Goal: Task Accomplishment & Management: Use online tool/utility

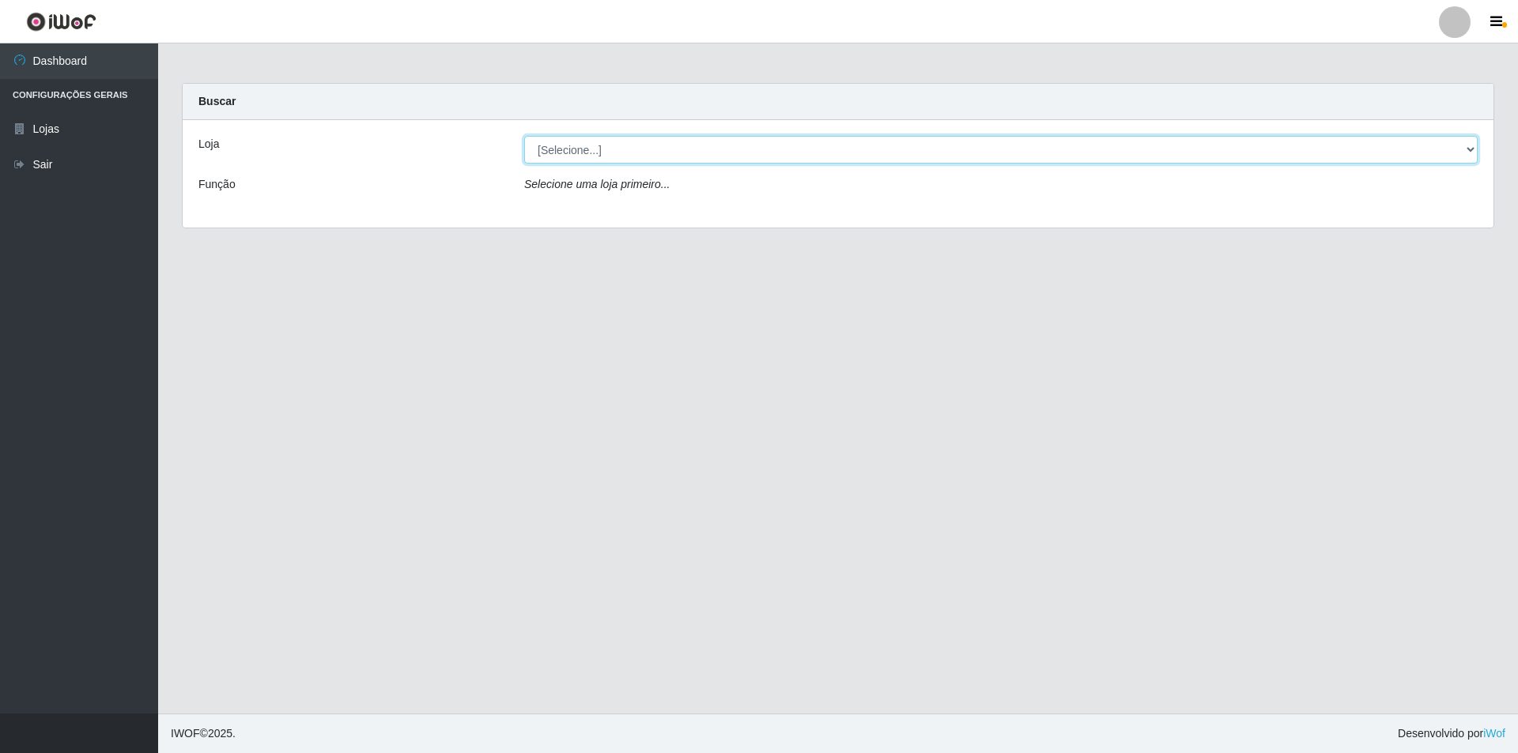
click at [1228, 154] on select "[Selecione...] Atacado Vem - Loja 31 [GEOGRAPHIC_DATA]" at bounding box center [1000, 150] width 953 height 28
select select "437"
click at [524, 136] on select "[Selecione...] Atacado Vem - Loja 31 [GEOGRAPHIC_DATA]" at bounding box center [1000, 150] width 953 height 28
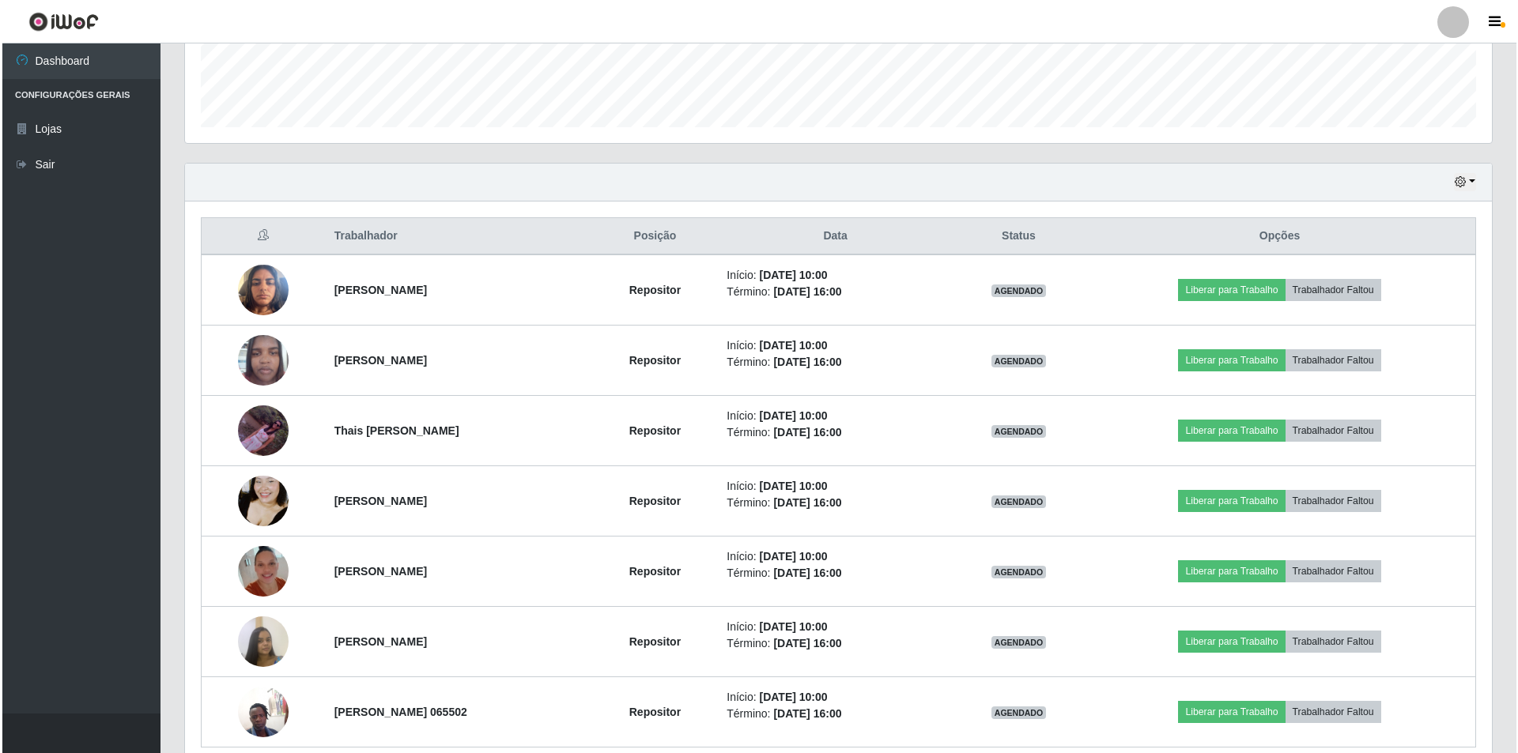
scroll to position [507, 0]
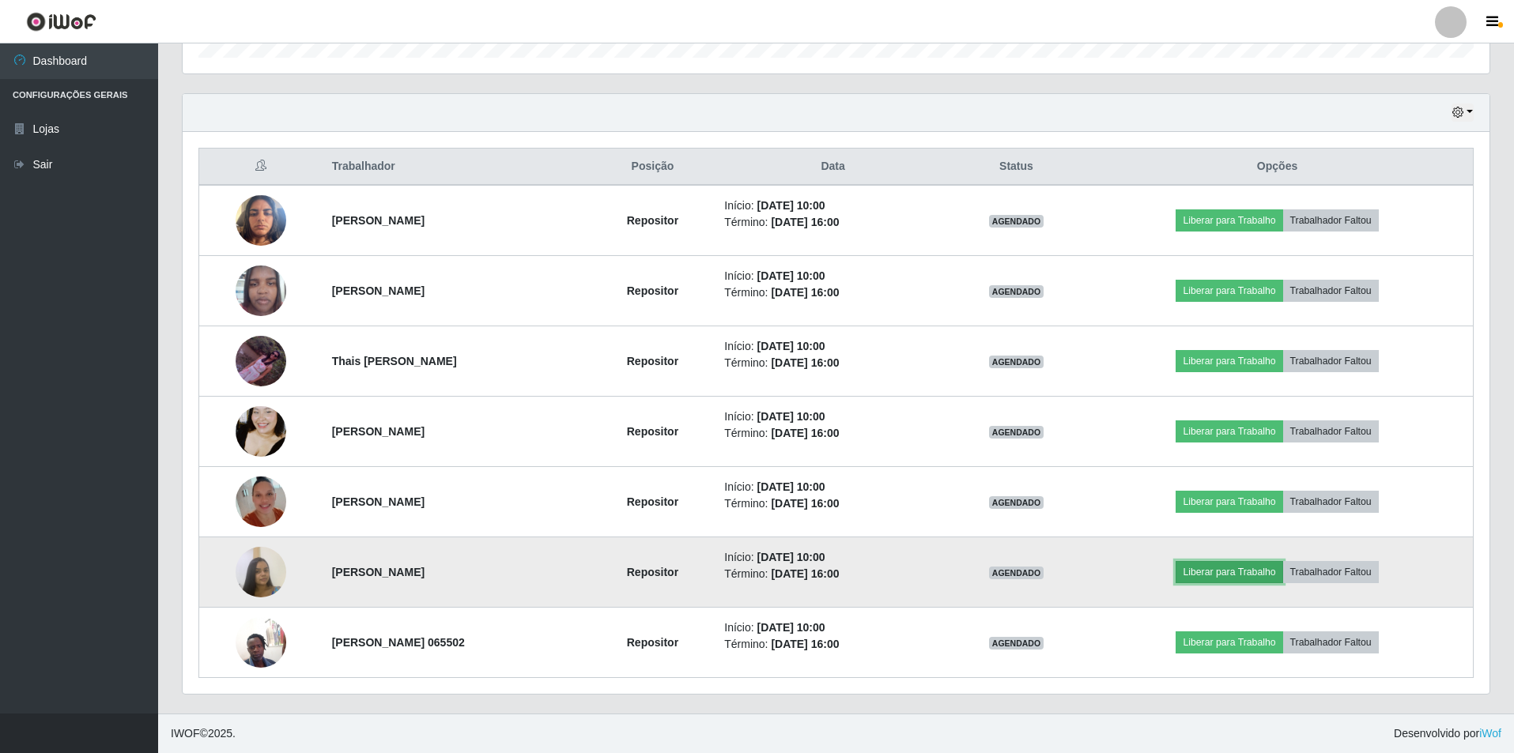
click at [1266, 564] on button "Liberar para Trabalho" at bounding box center [1228, 572] width 107 height 22
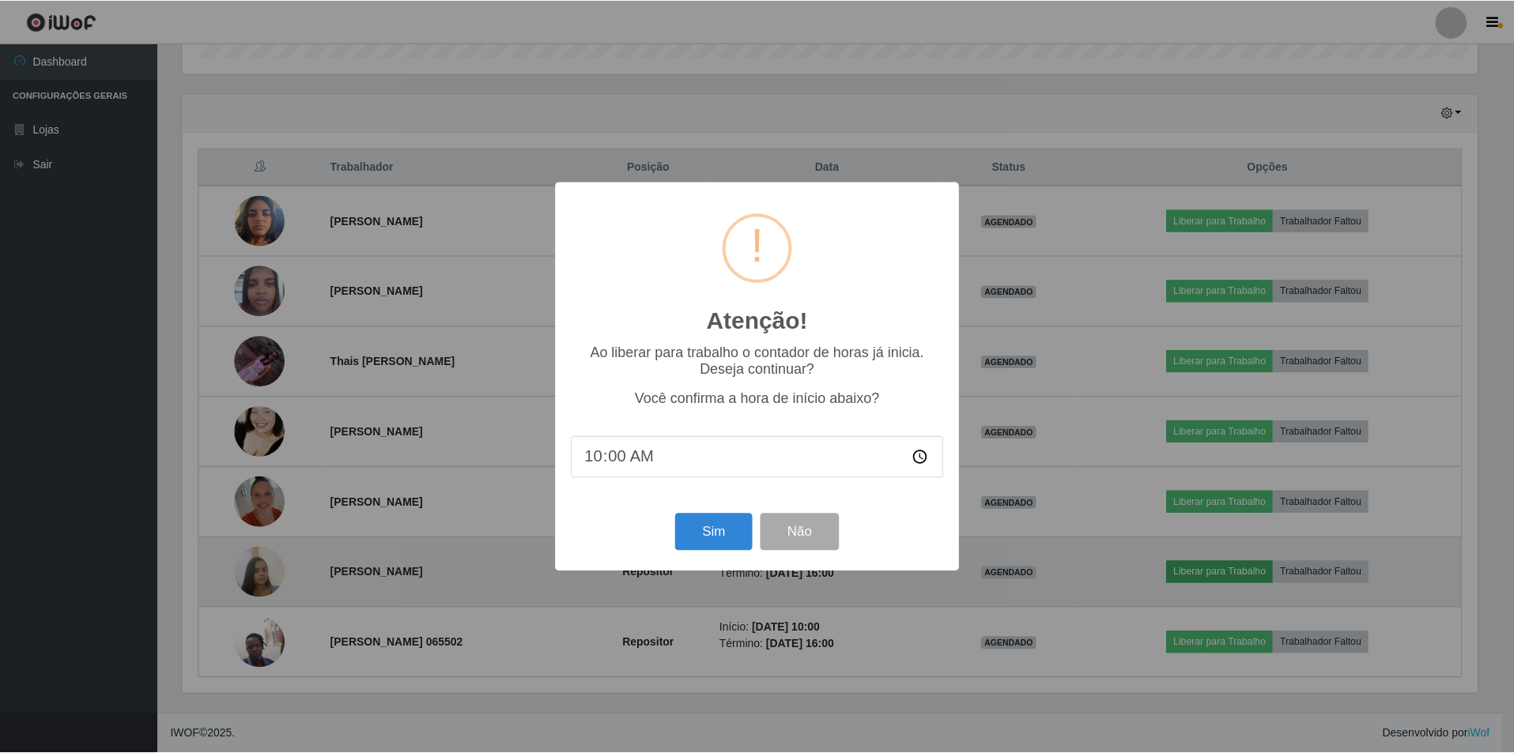
scroll to position [328, 1299]
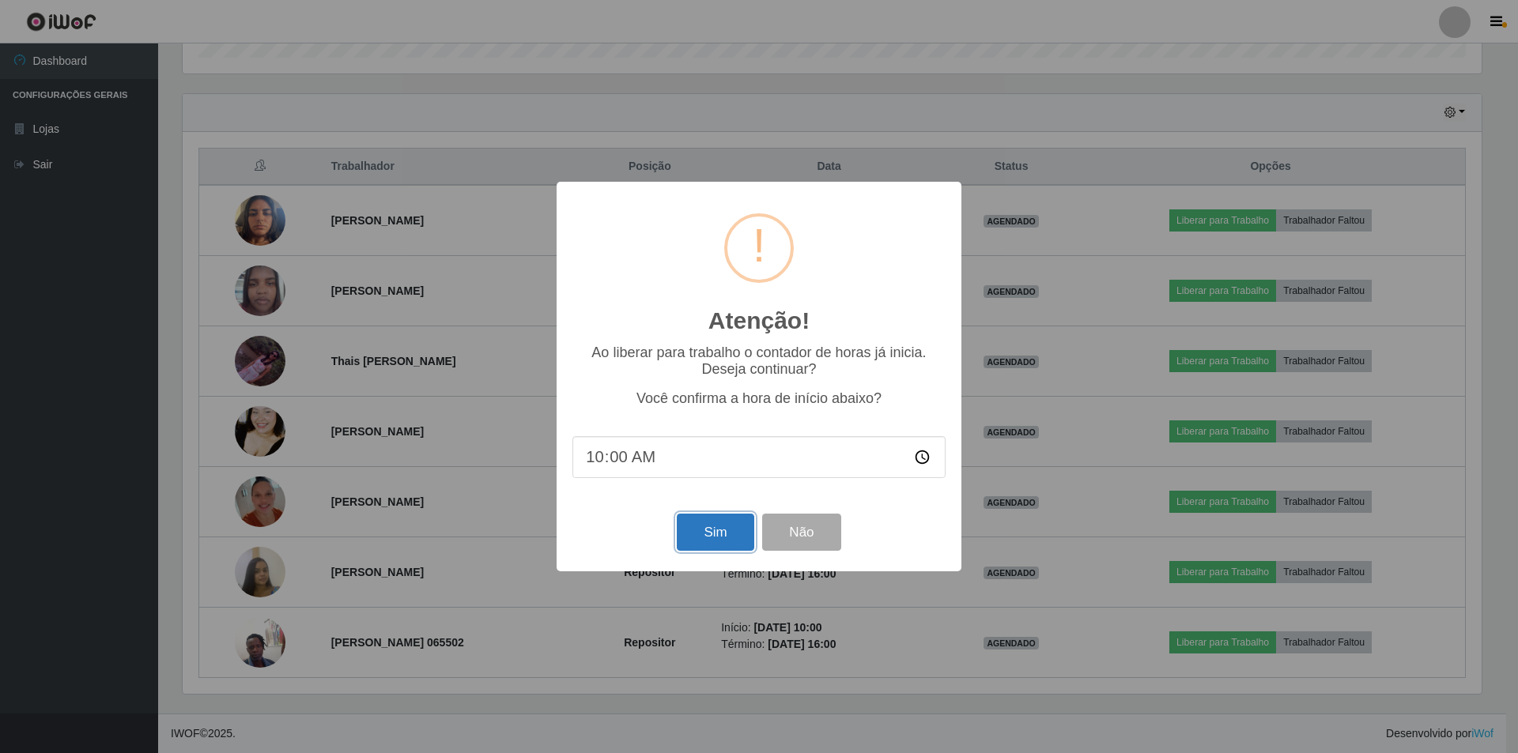
click at [719, 536] on button "Sim" at bounding box center [715, 532] width 77 height 37
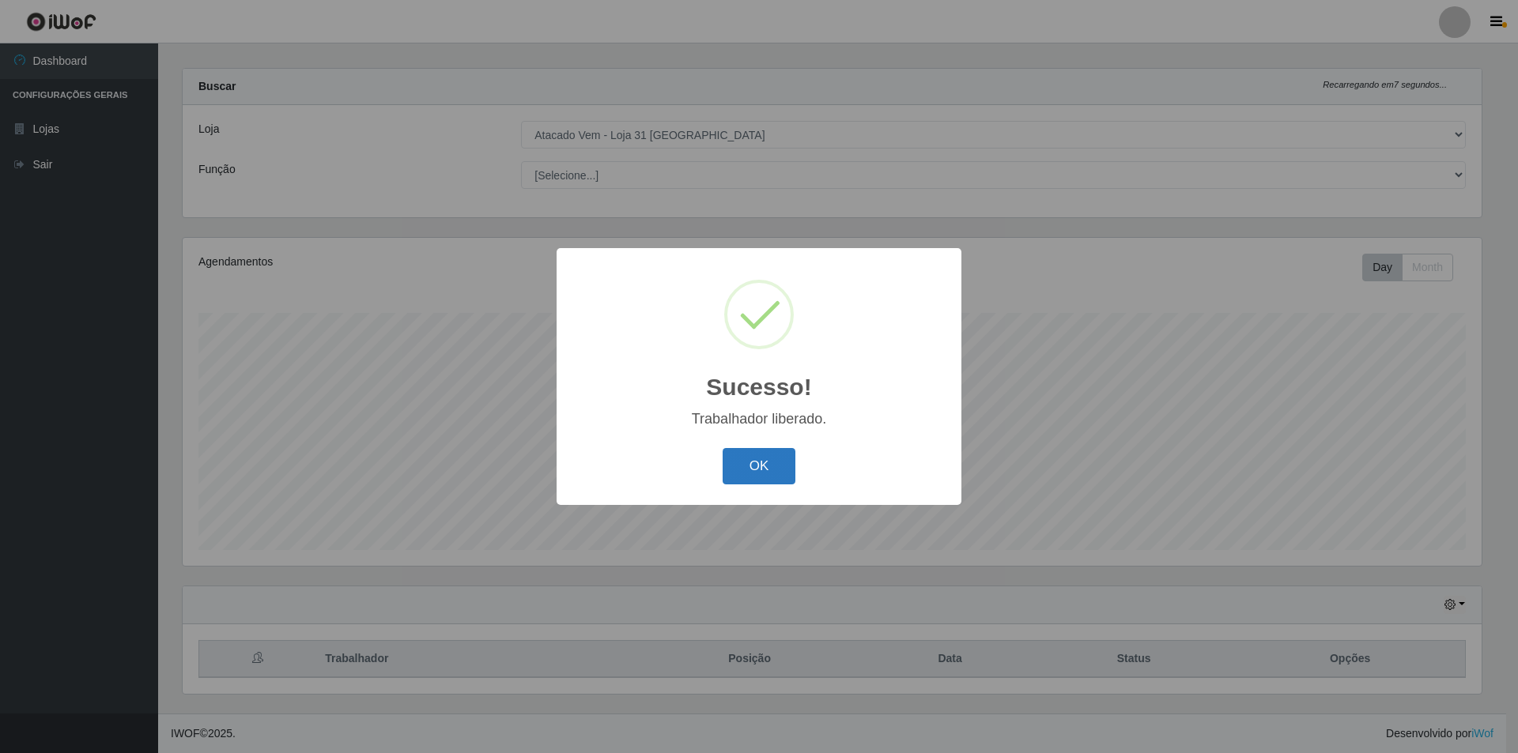
click at [759, 466] on button "OK" at bounding box center [759, 466] width 74 height 37
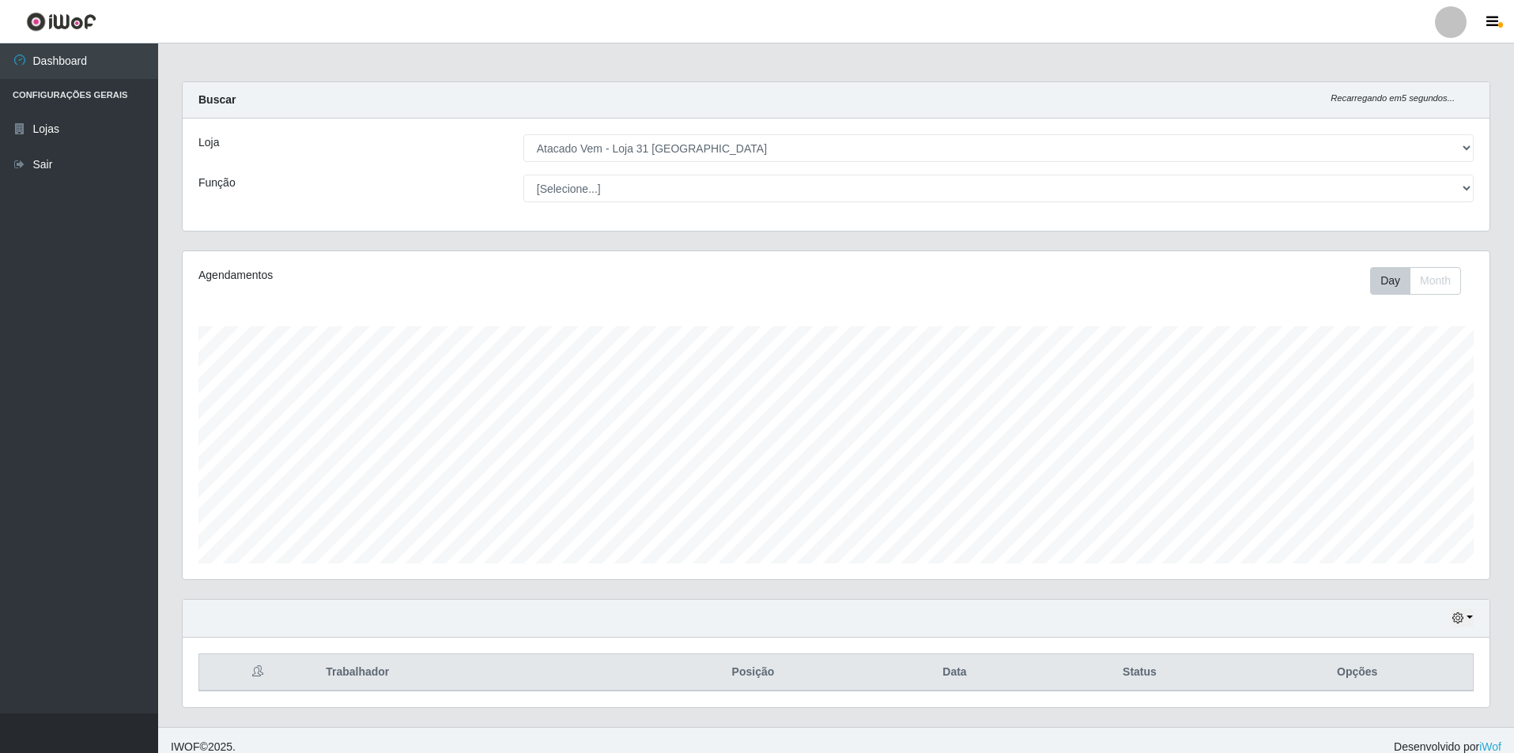
scroll to position [15, 0]
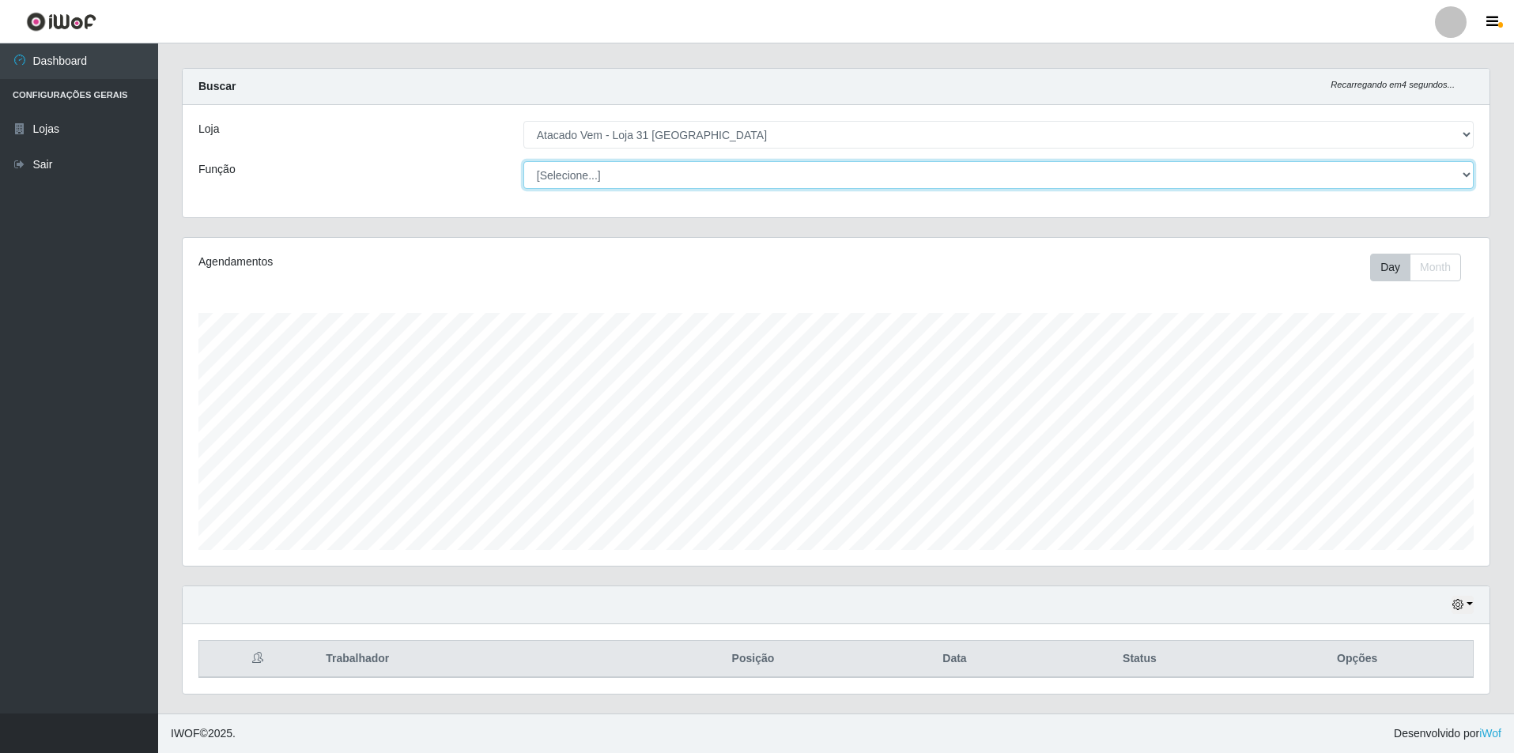
click at [842, 173] on select "[Selecione...] Carregador e Descarregador de Caminhão Carregador e Descarregado…" at bounding box center [998, 175] width 950 height 28
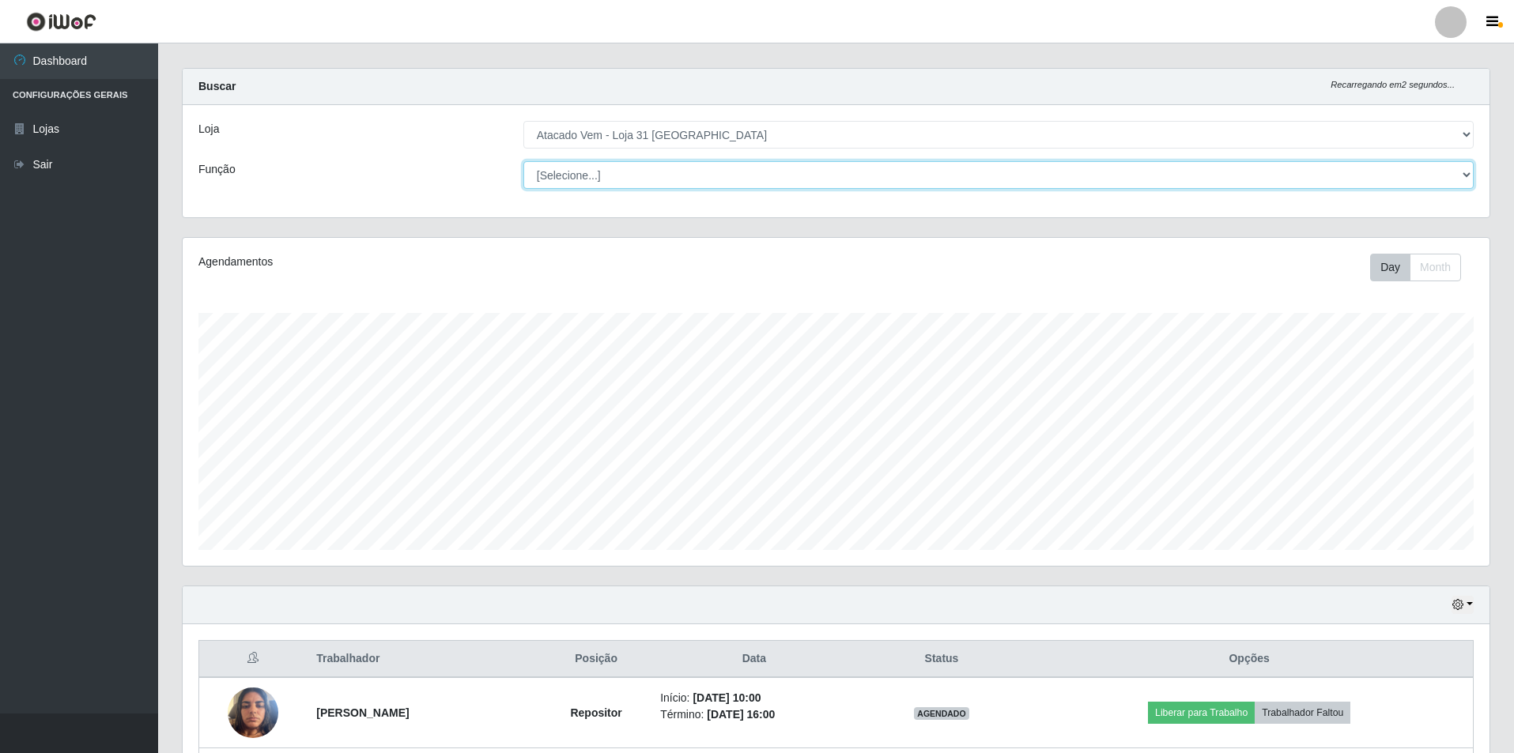
click at [800, 177] on select "[Selecione...] Carregador e Descarregador de Caminhão Carregador e Descarregado…" at bounding box center [998, 175] width 950 height 28
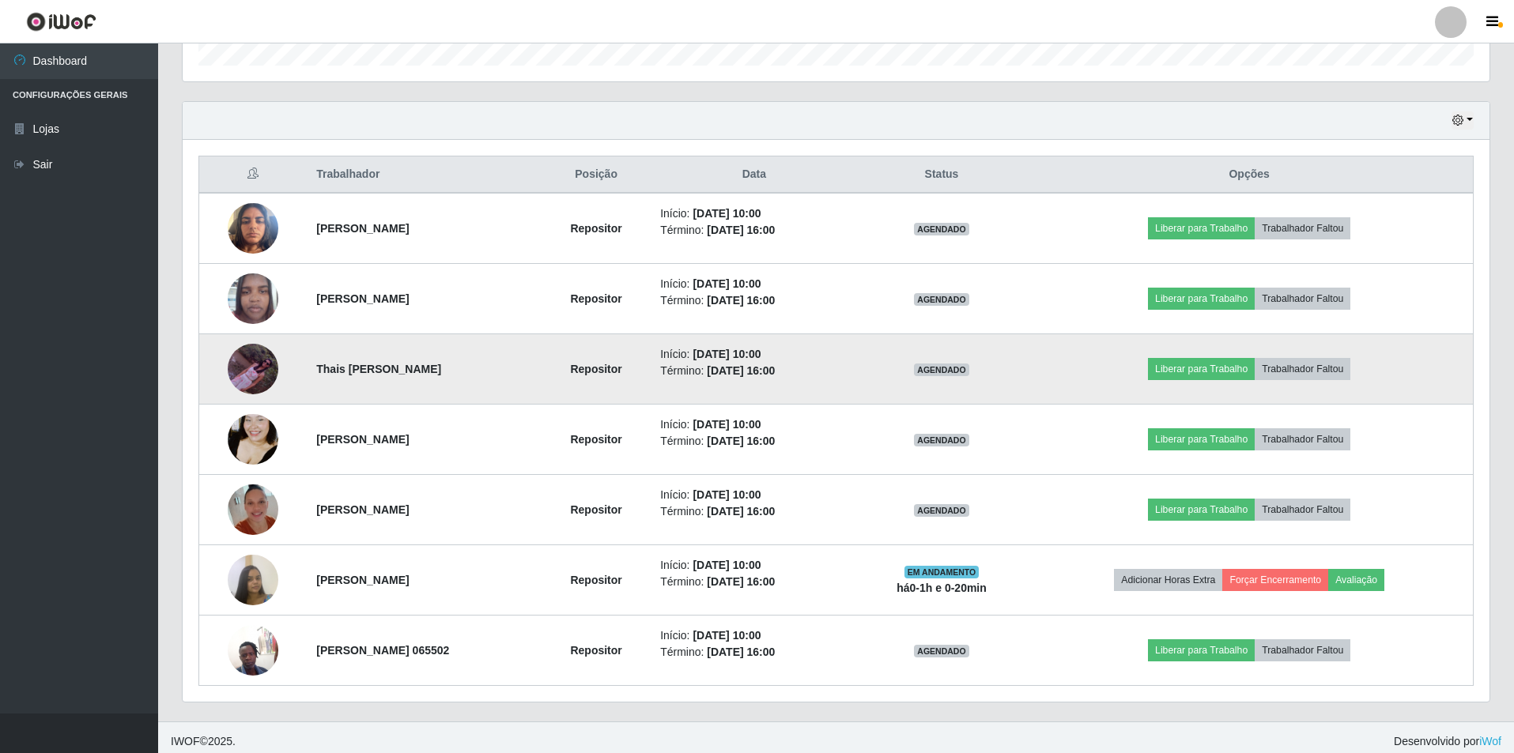
scroll to position [507, 0]
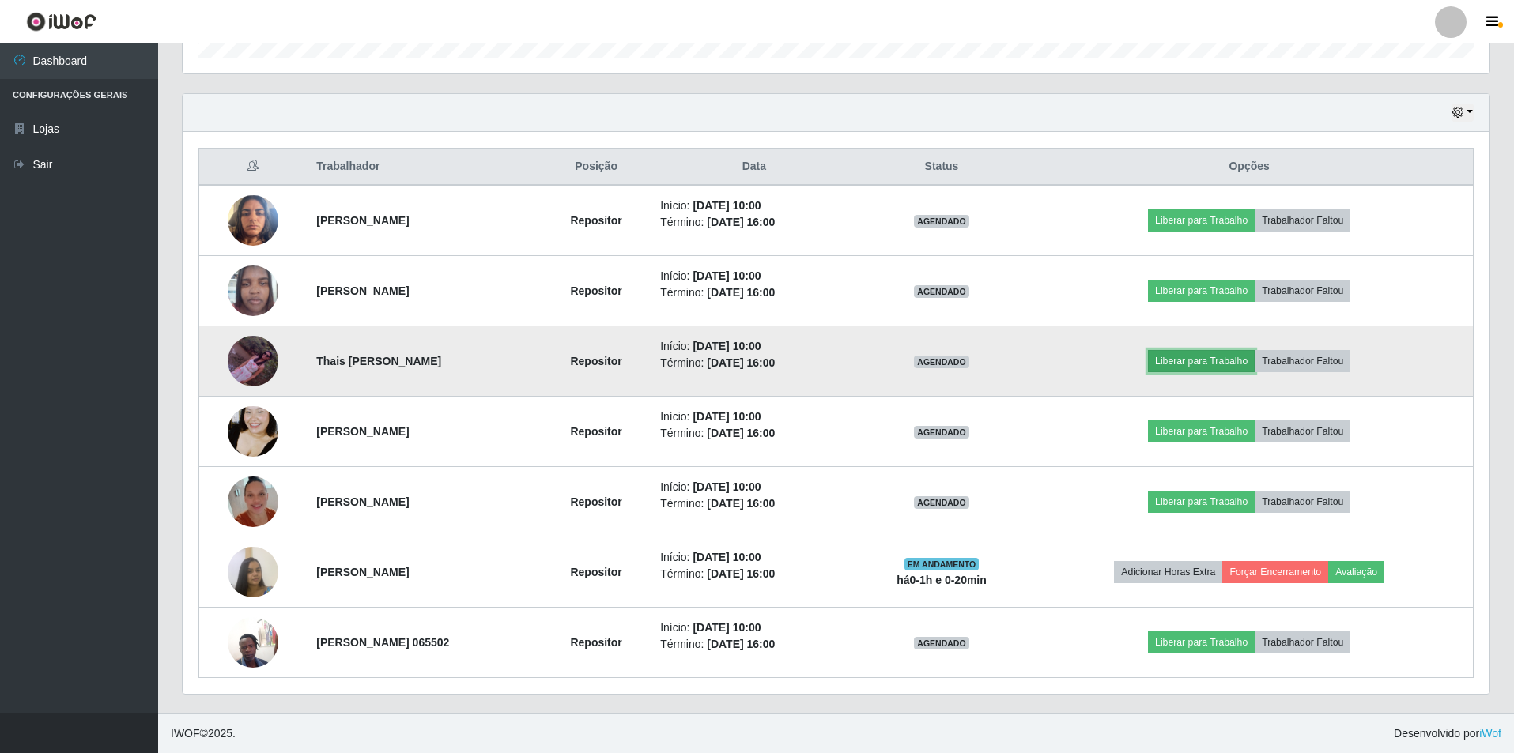
click at [1231, 364] on button "Liberar para Trabalho" at bounding box center [1201, 361] width 107 height 22
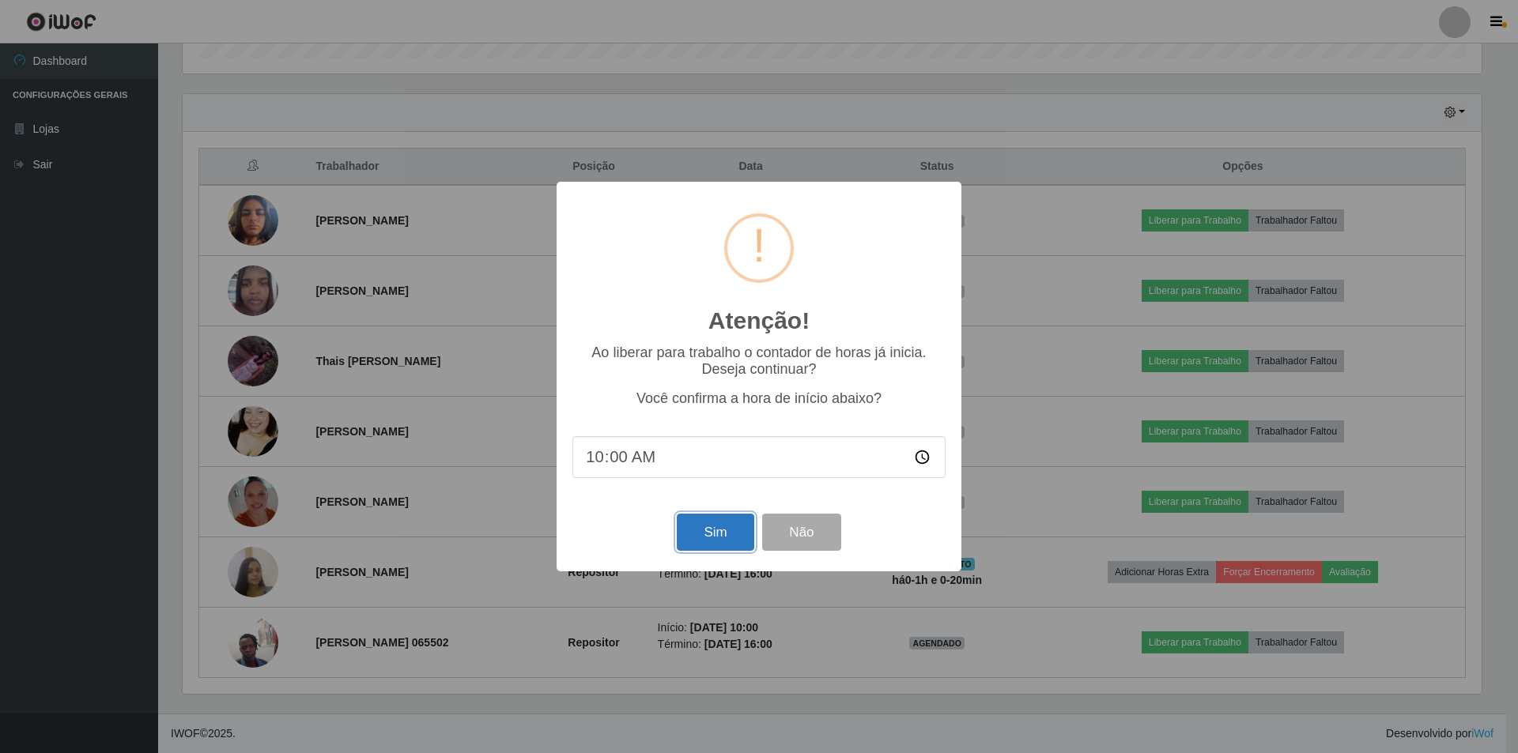
click at [711, 540] on button "Sim" at bounding box center [715, 532] width 77 height 37
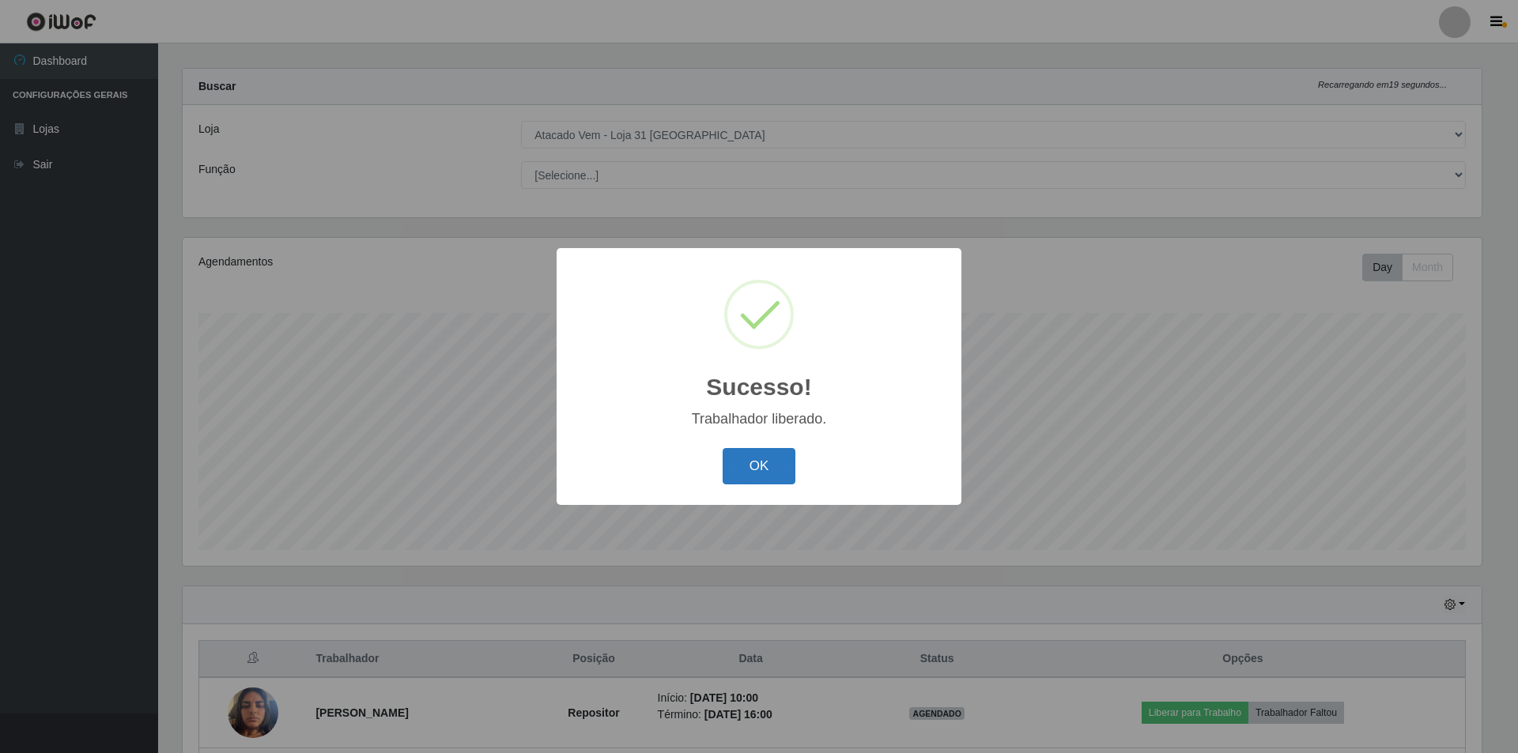
click at [739, 482] on button "OK" at bounding box center [759, 466] width 74 height 37
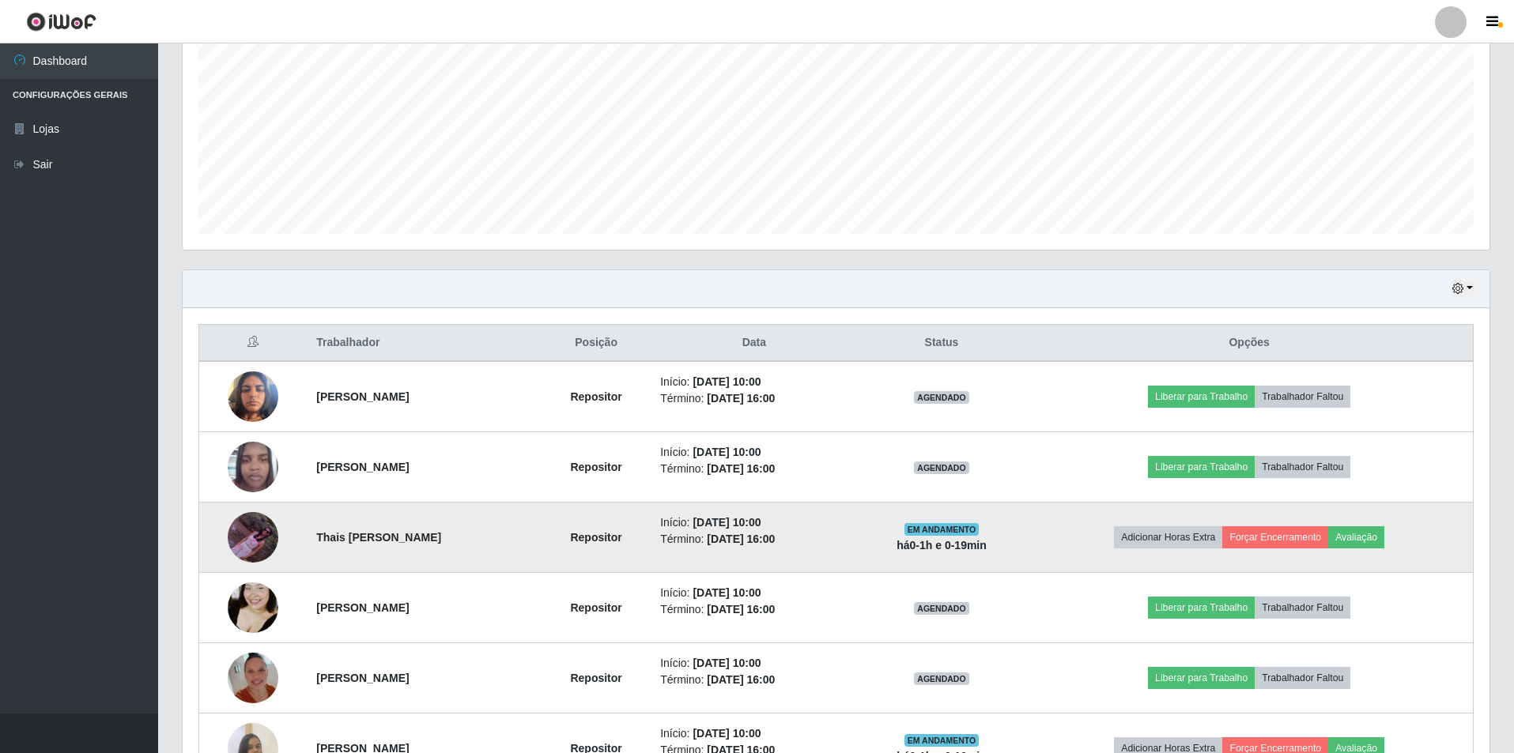
scroll to position [507, 0]
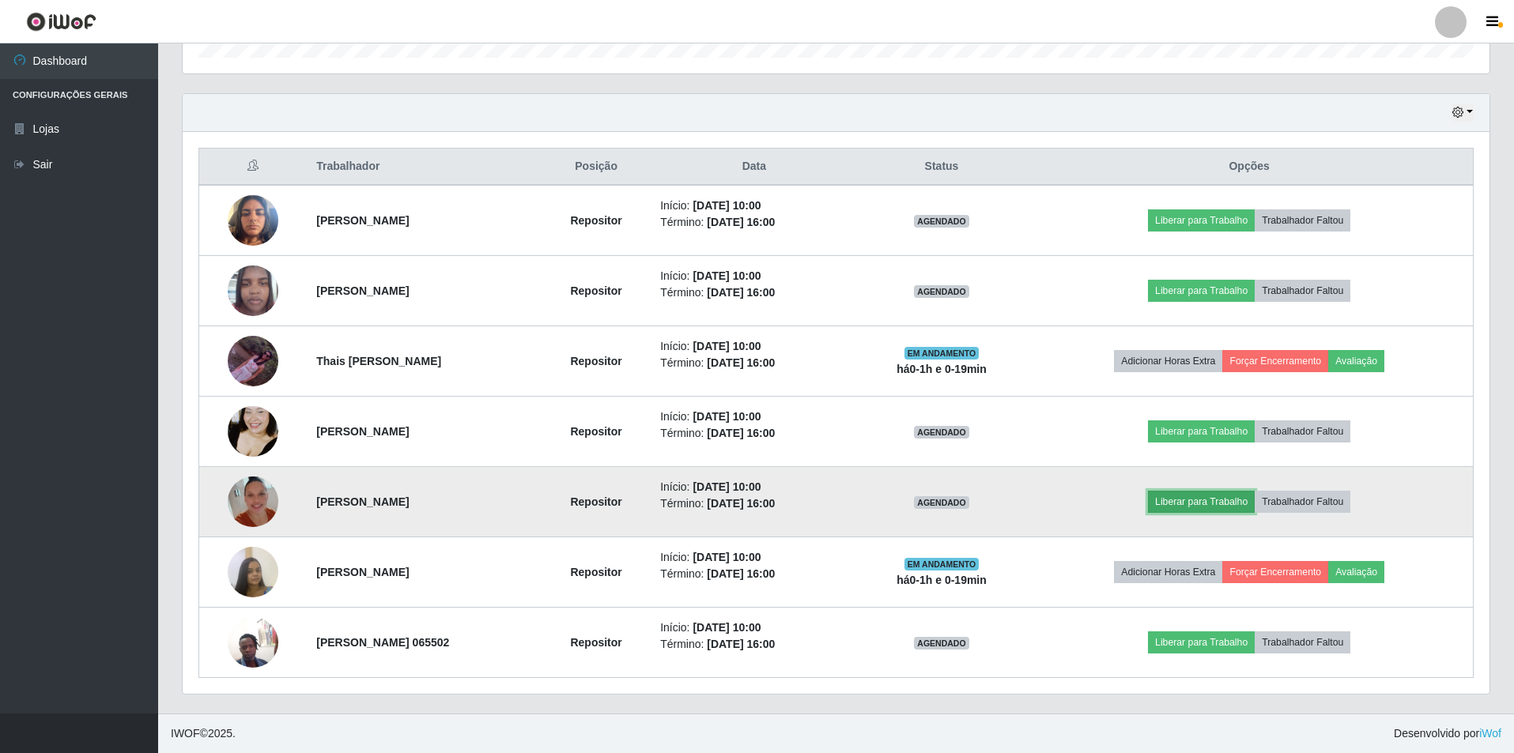
click at [1223, 494] on button "Liberar para Trabalho" at bounding box center [1201, 502] width 107 height 22
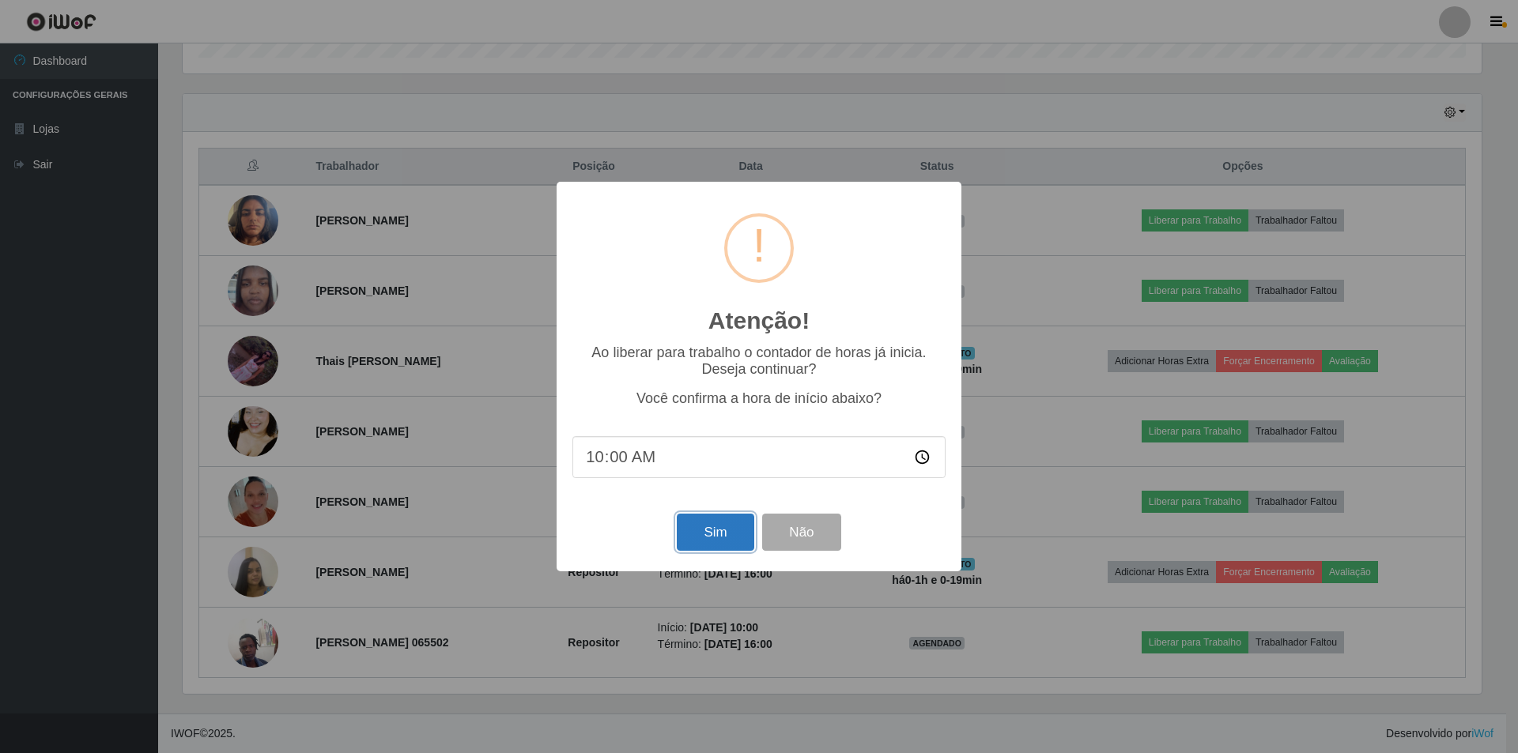
click at [709, 526] on button "Sim" at bounding box center [715, 532] width 77 height 37
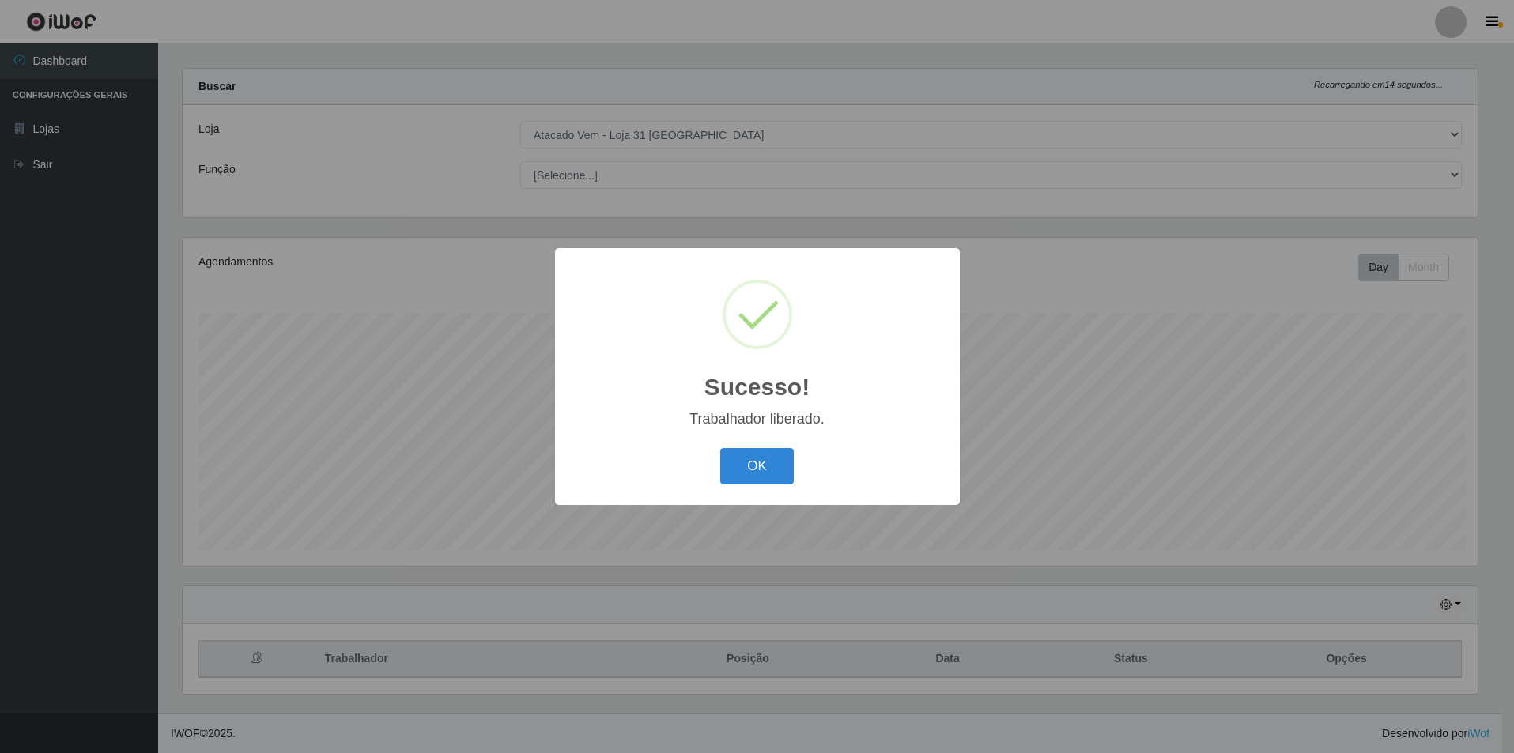
scroll to position [0, 0]
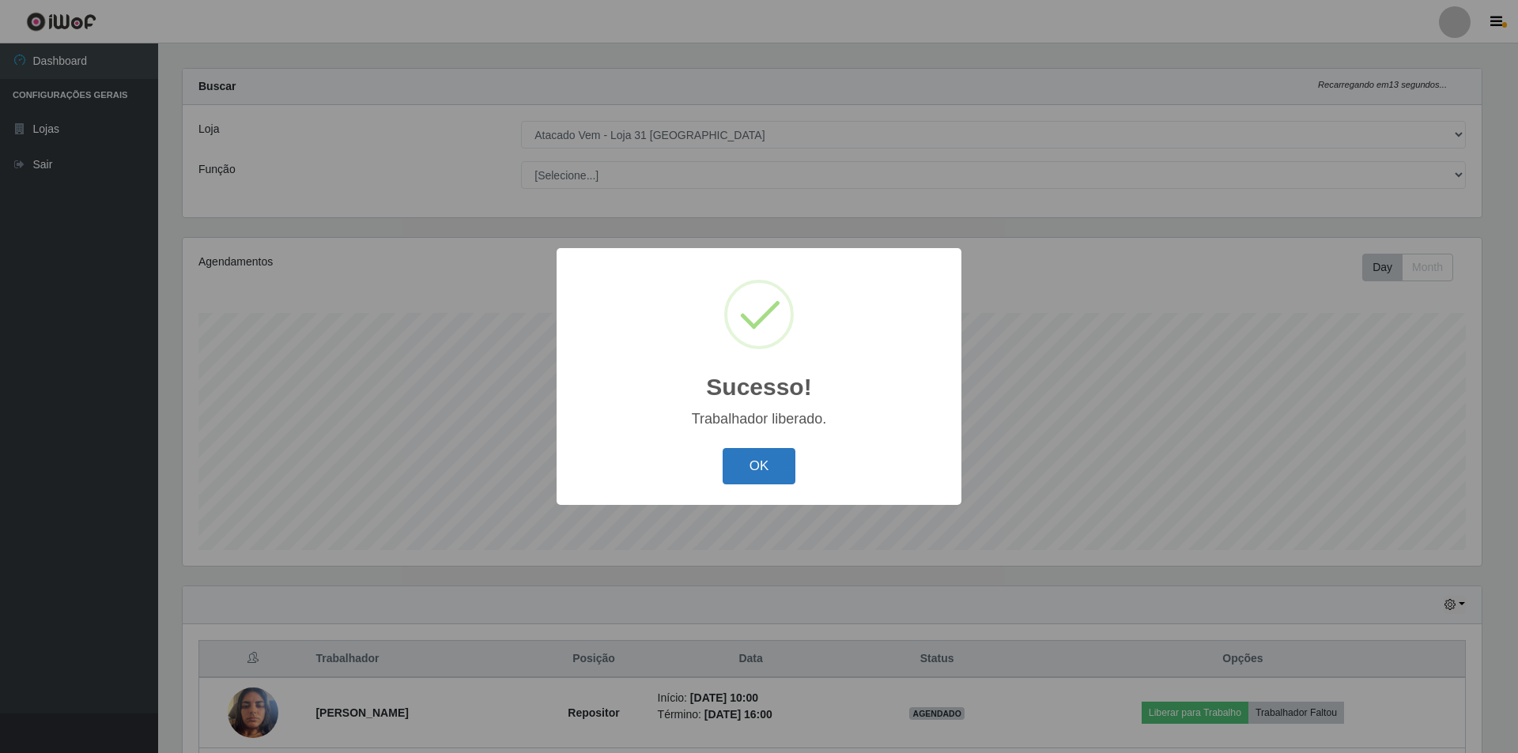
click at [734, 463] on button "OK" at bounding box center [759, 466] width 74 height 37
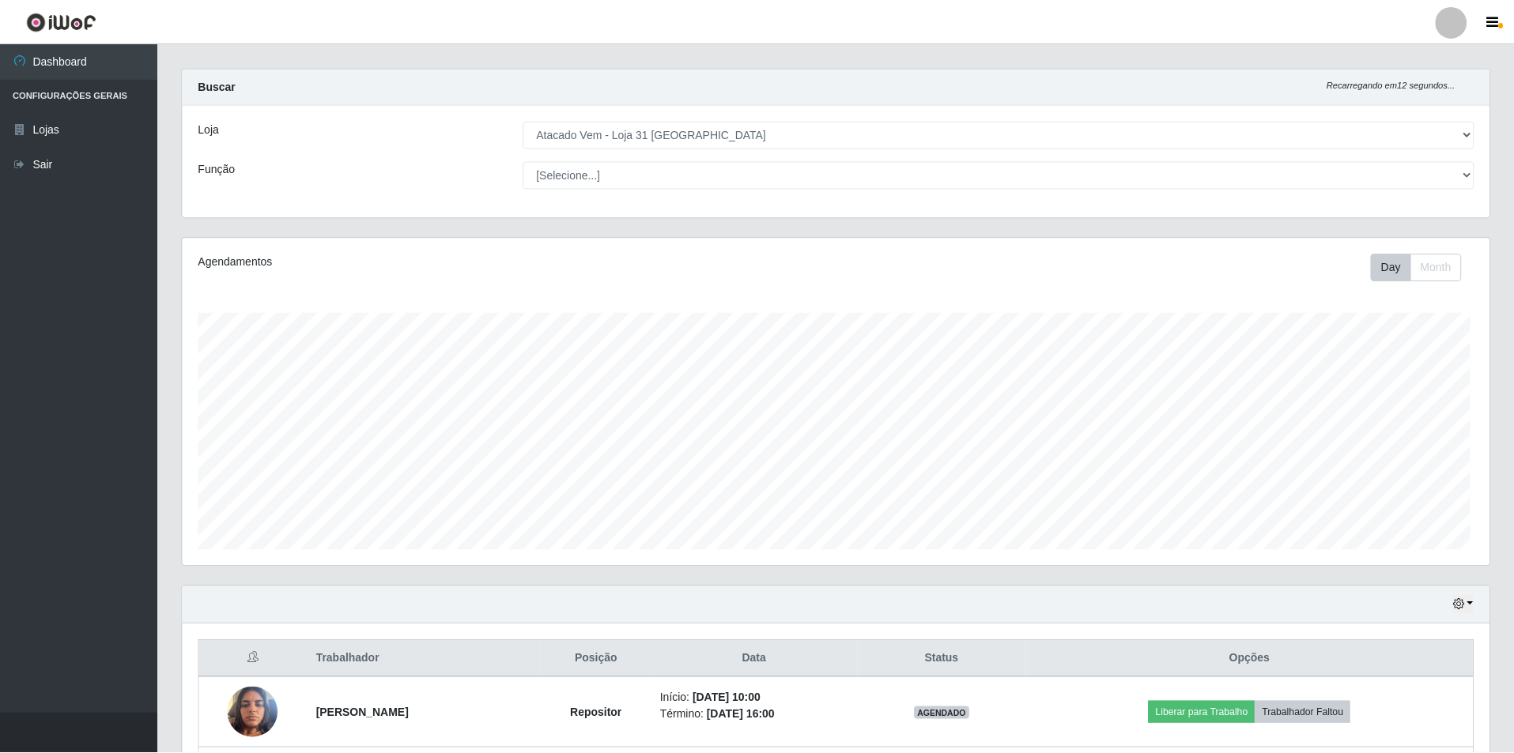
scroll to position [790142, 789163]
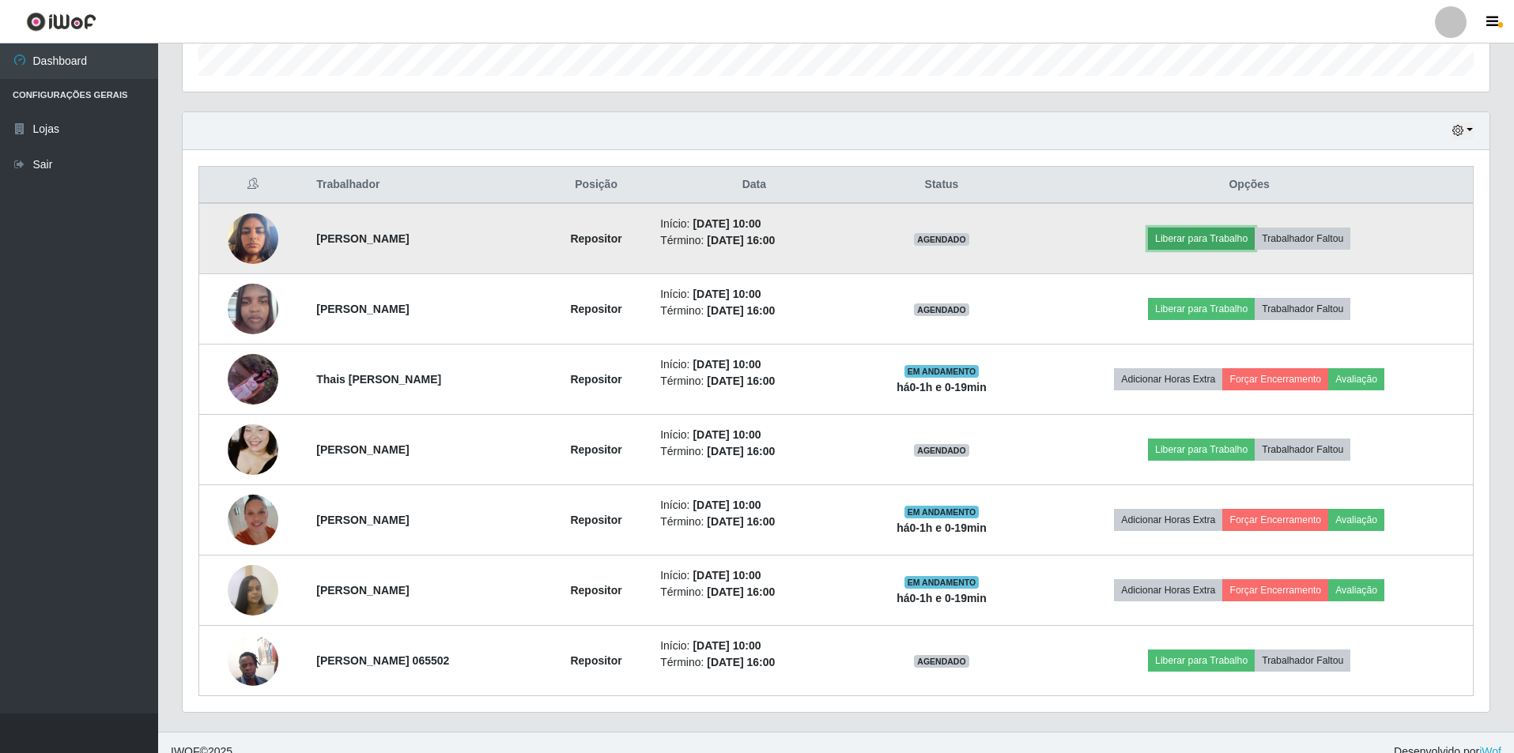
click at [1254, 240] on button "Liberar para Trabalho" at bounding box center [1201, 239] width 107 height 22
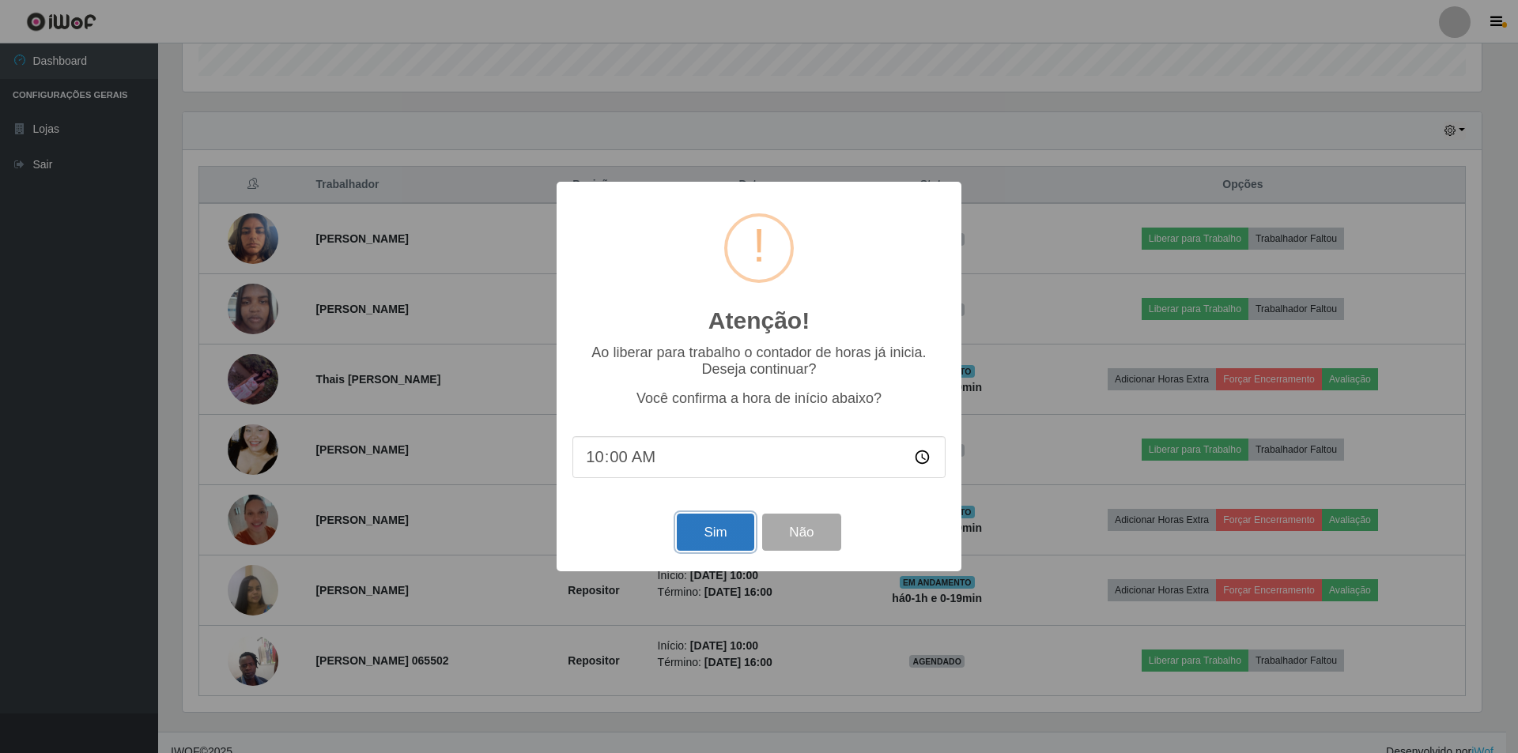
click at [705, 538] on button "Sim" at bounding box center [715, 532] width 77 height 37
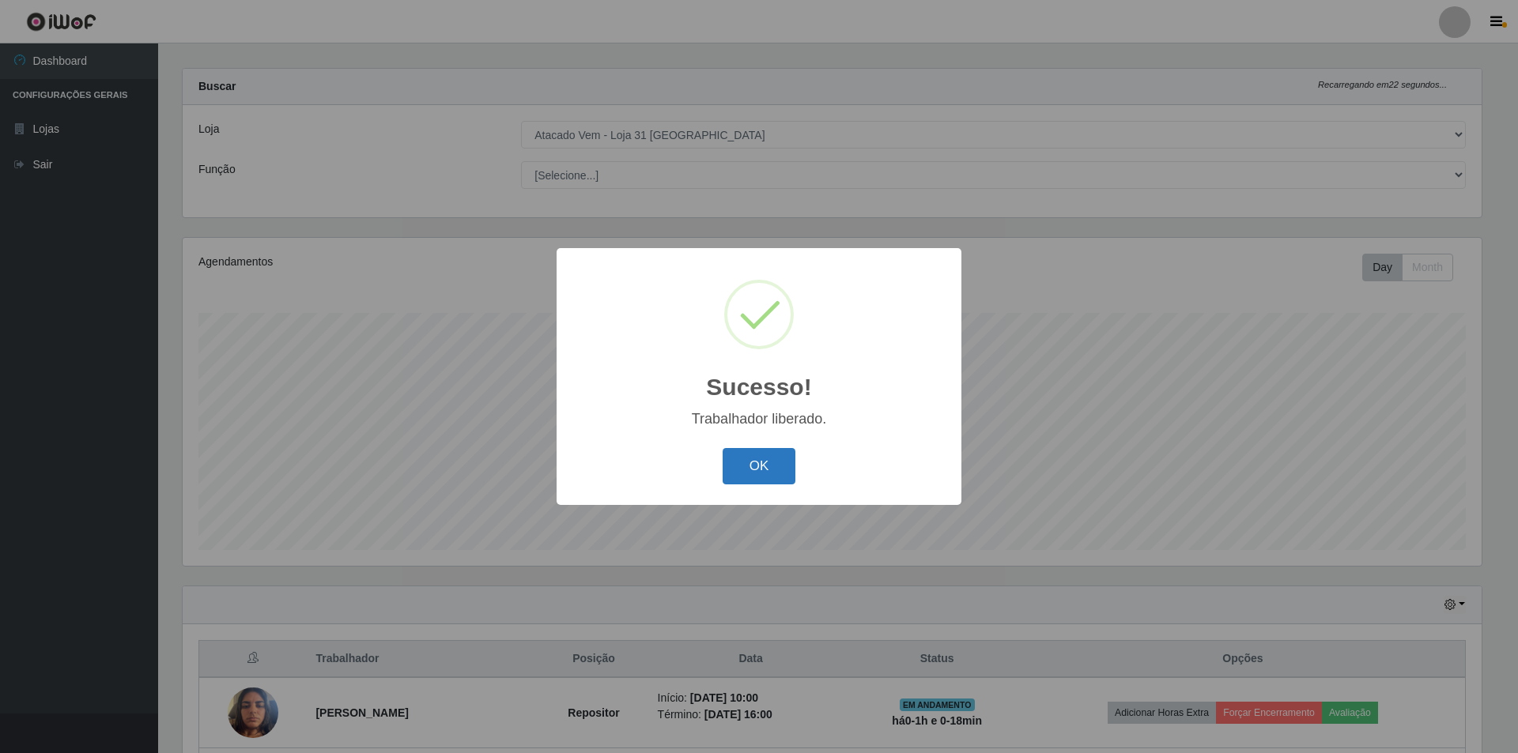
click at [765, 458] on button "OK" at bounding box center [759, 466] width 74 height 37
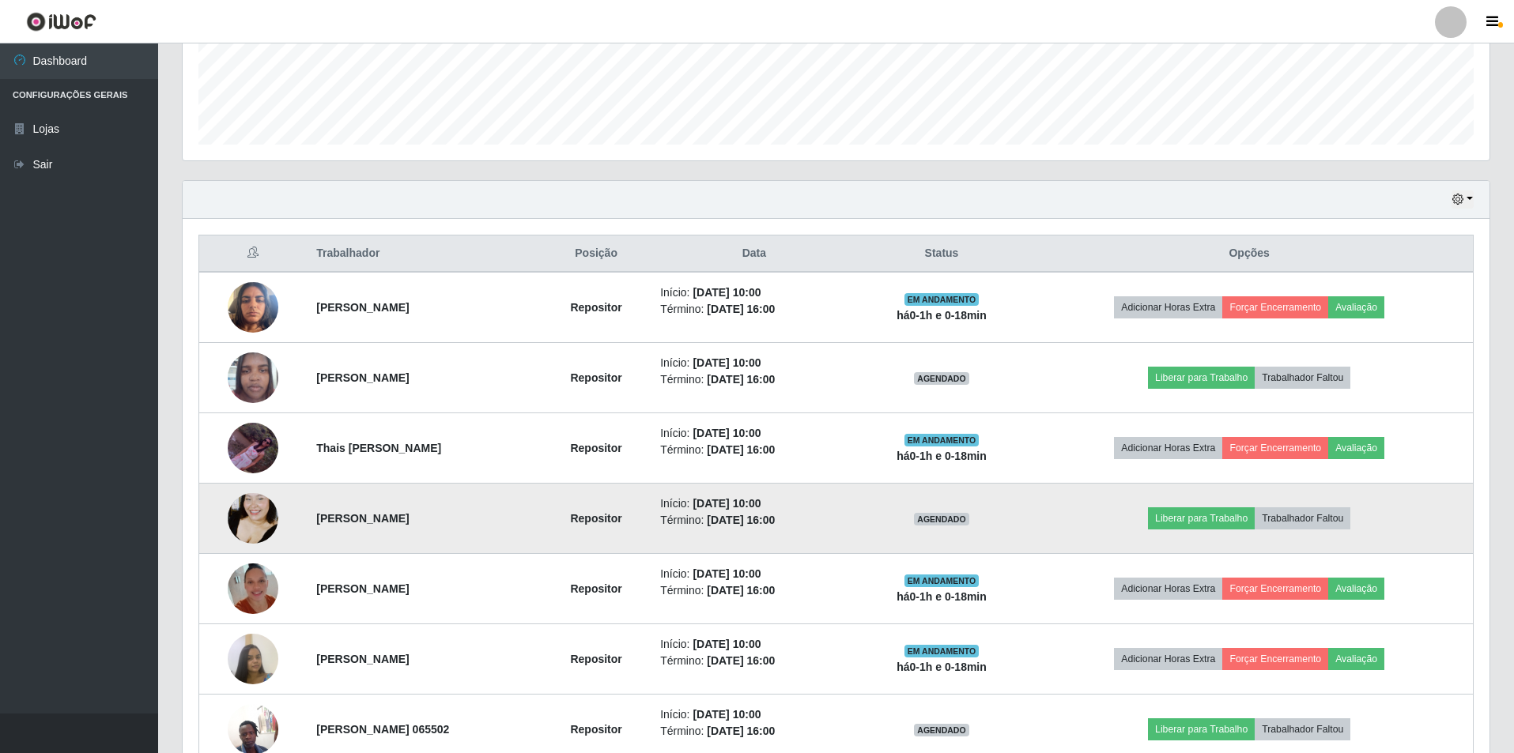
scroll to position [489, 0]
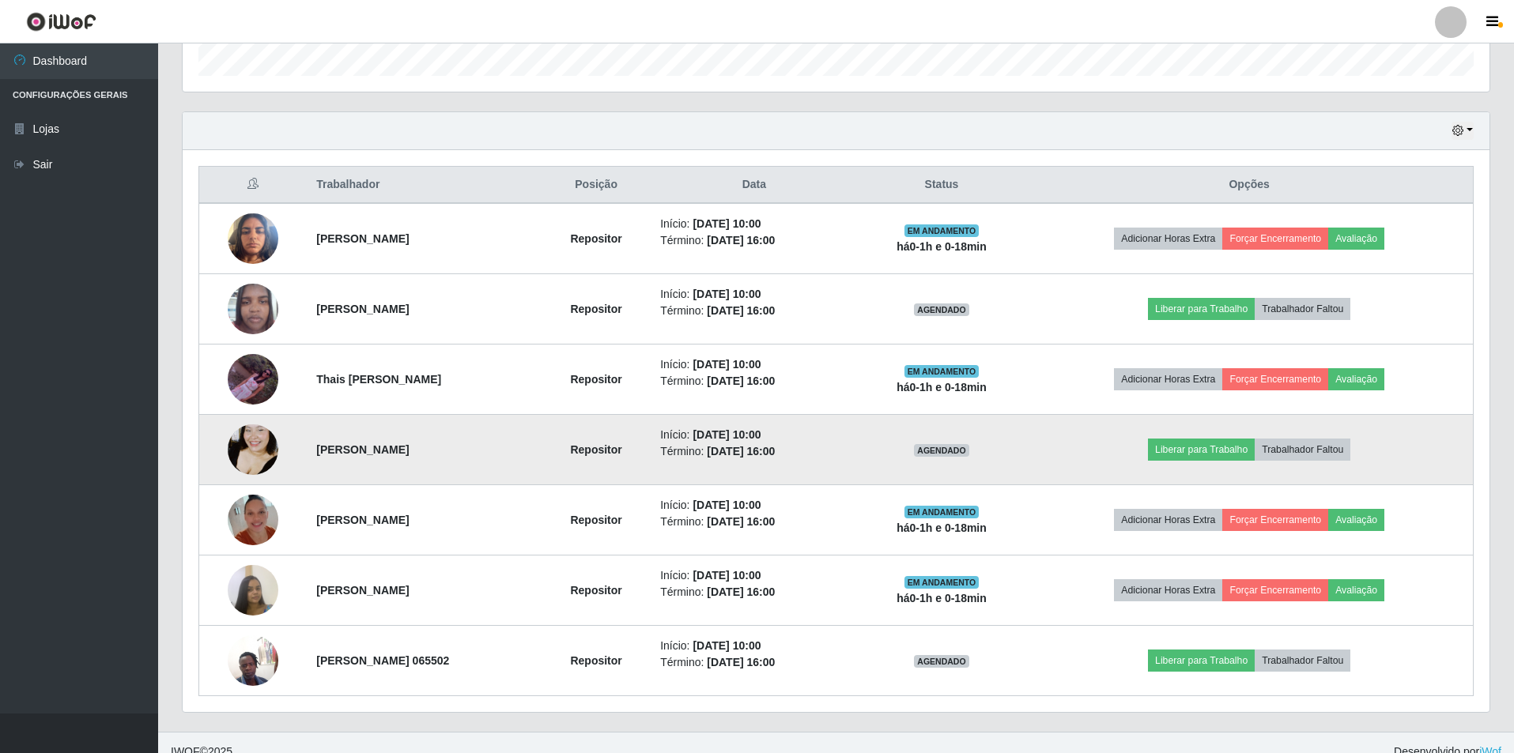
drag, startPoint x: 303, startPoint y: 453, endPoint x: 416, endPoint y: 453, distance: 113.0
click at [416, 453] on td "[PERSON_NAME]" at bounding box center [424, 450] width 235 height 70
click at [365, 451] on strong "[PERSON_NAME]" at bounding box center [362, 449] width 92 height 13
drag, startPoint x: 301, startPoint y: 450, endPoint x: 417, endPoint y: 444, distance: 115.5
click at [417, 444] on td "[PERSON_NAME]" at bounding box center [424, 450] width 235 height 70
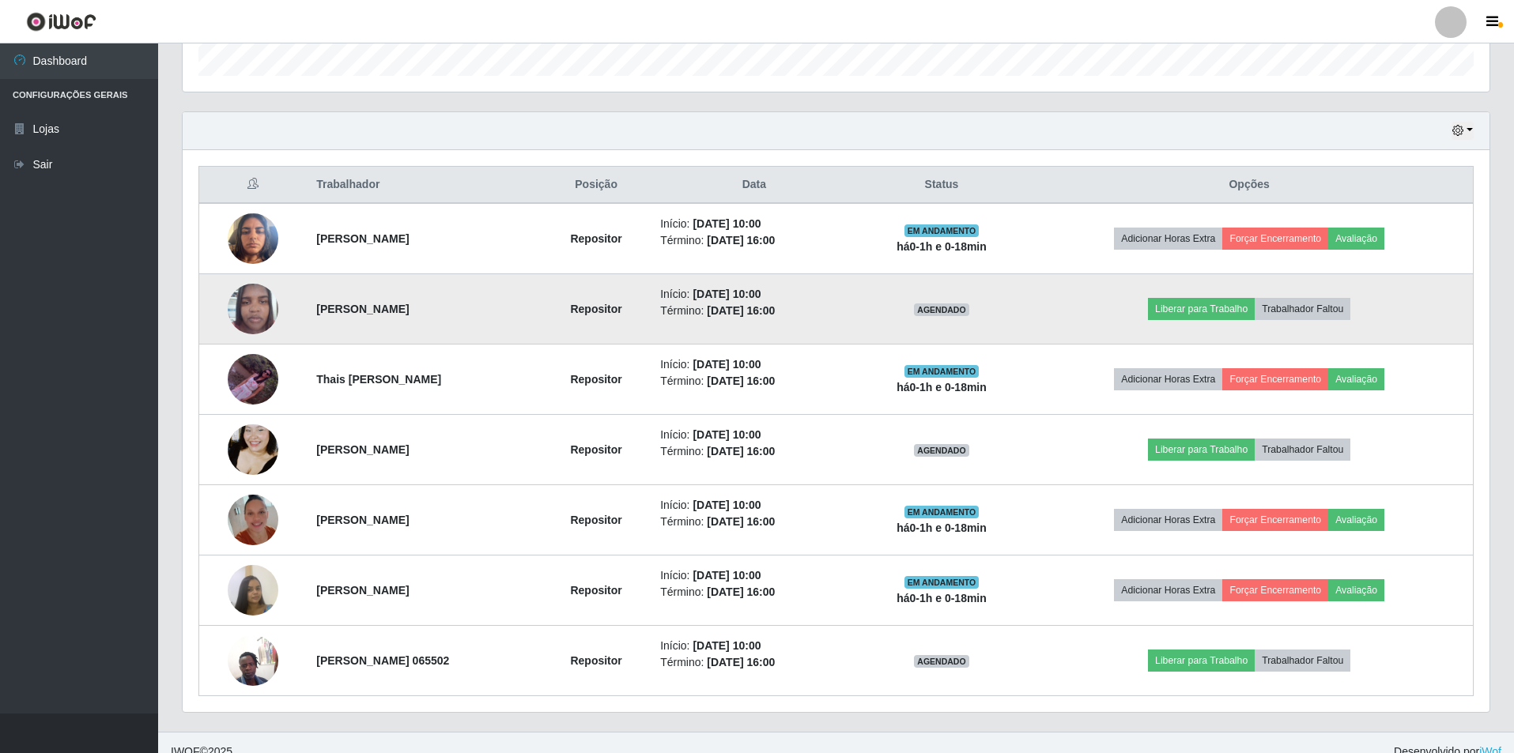
drag, startPoint x: 301, startPoint y: 302, endPoint x: 496, endPoint y: 300, distance: 195.3
click at [496, 300] on td "[PERSON_NAME]" at bounding box center [424, 309] width 235 height 70
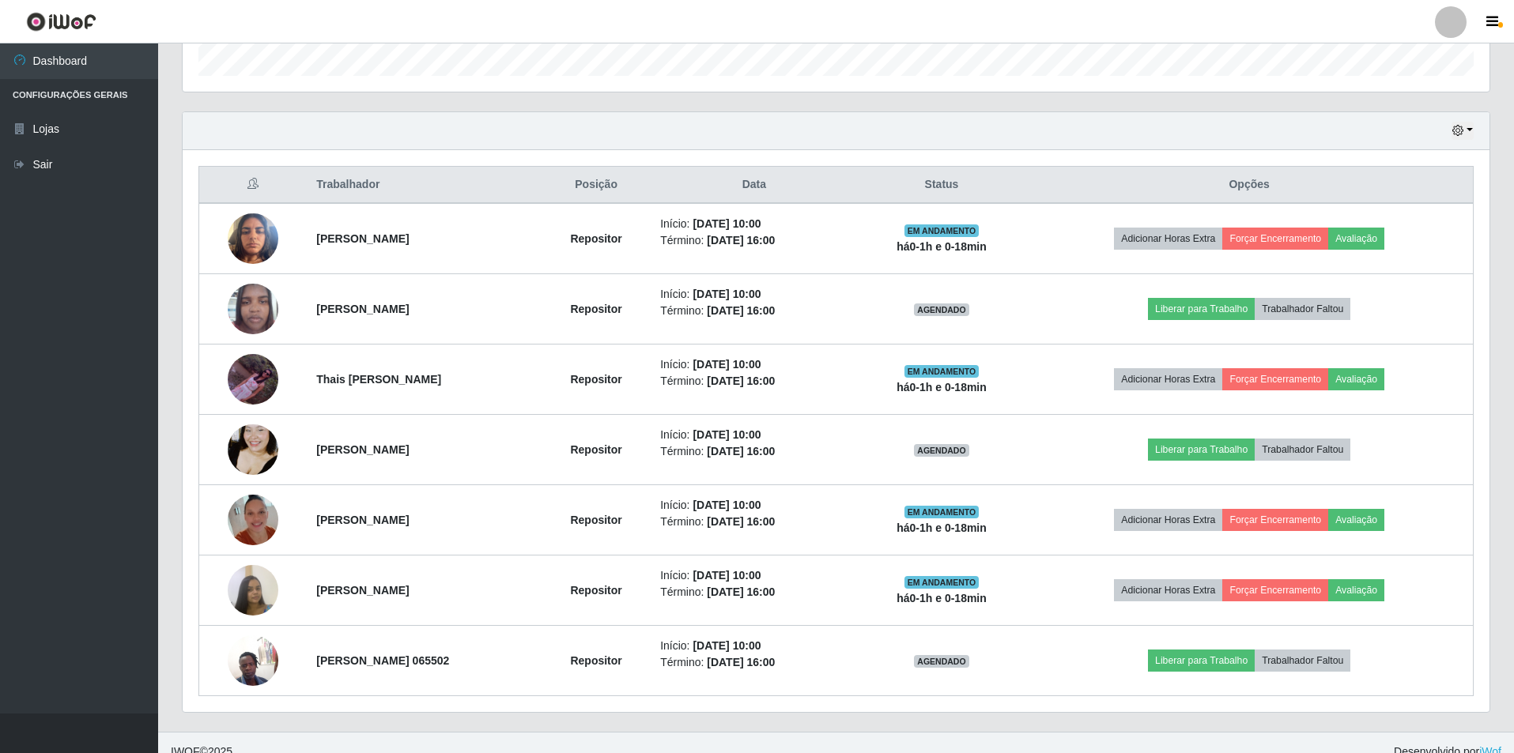
click at [171, 430] on div "Hoje 1 dia 3 dias 1 Semana Não encerrados Trabalhador Posição Data Status Opçõe…" at bounding box center [836, 421] width 1332 height 621
